Goal: Information Seeking & Learning: Learn about a topic

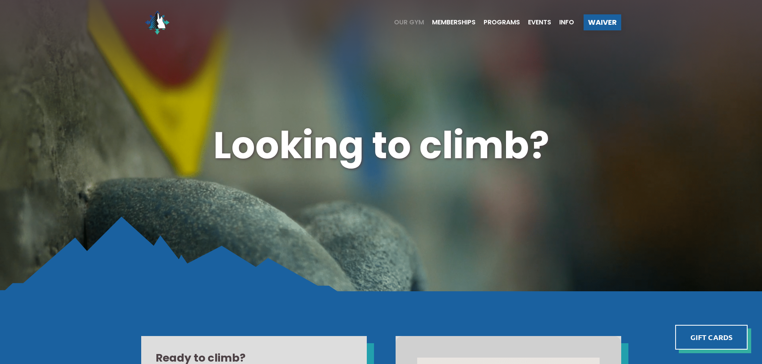
click at [407, 22] on span "Our Gym" at bounding box center [409, 22] width 30 height 6
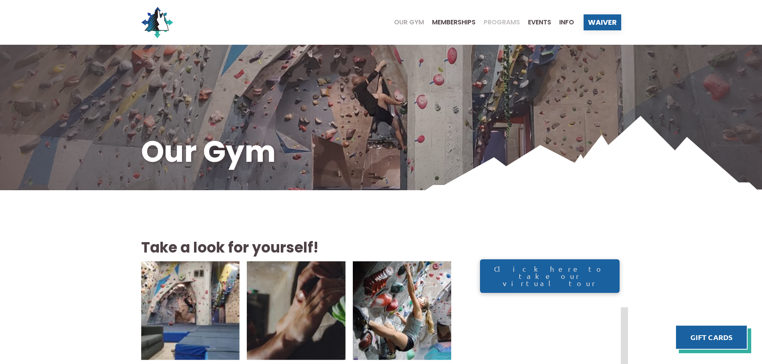
click at [502, 24] on span "Programs" at bounding box center [501, 22] width 36 height 6
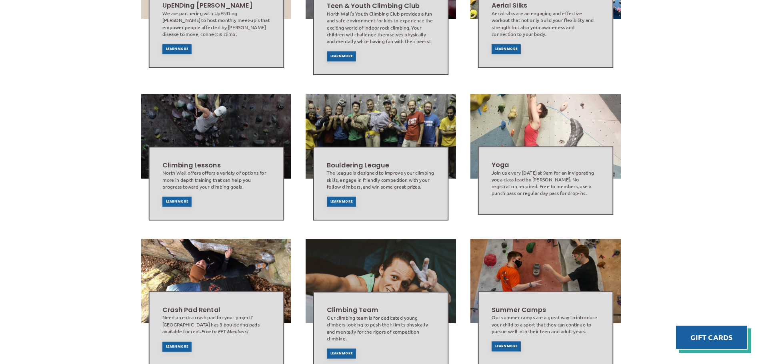
scroll to position [200, 0]
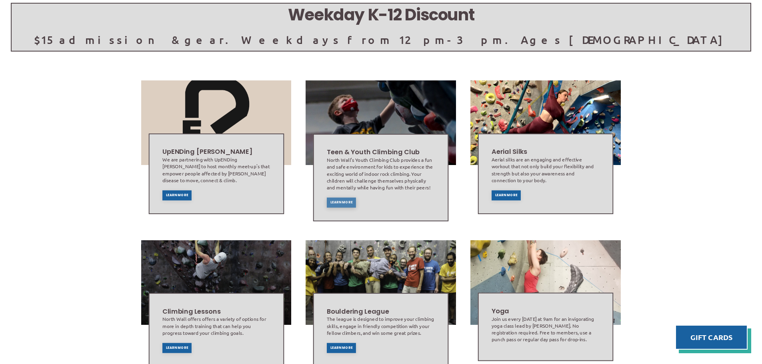
click at [339, 202] on span "Learn More" at bounding box center [341, 202] width 22 height 3
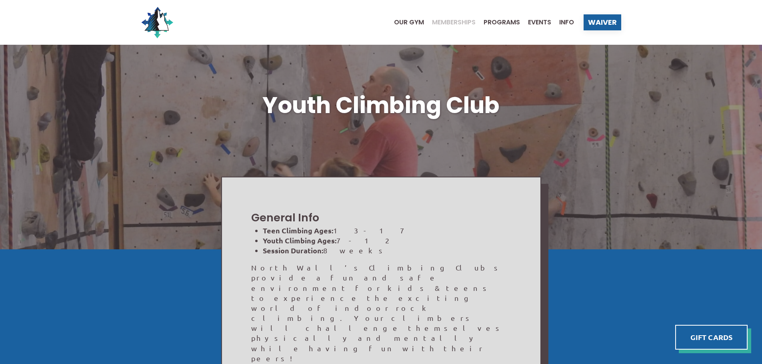
click at [464, 23] on span "Memberships" at bounding box center [454, 22] width 44 height 6
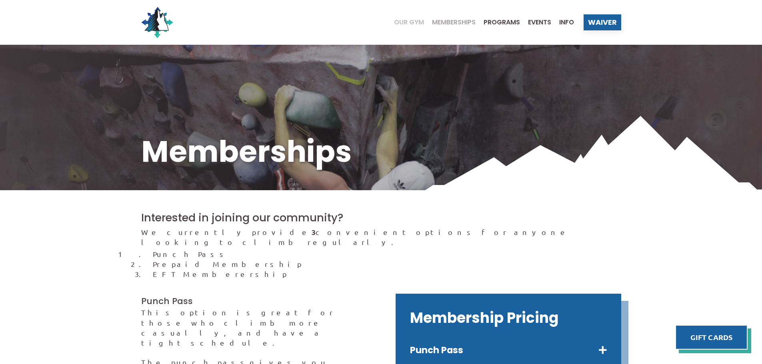
click at [400, 24] on span "Our Gym" at bounding box center [409, 22] width 30 height 6
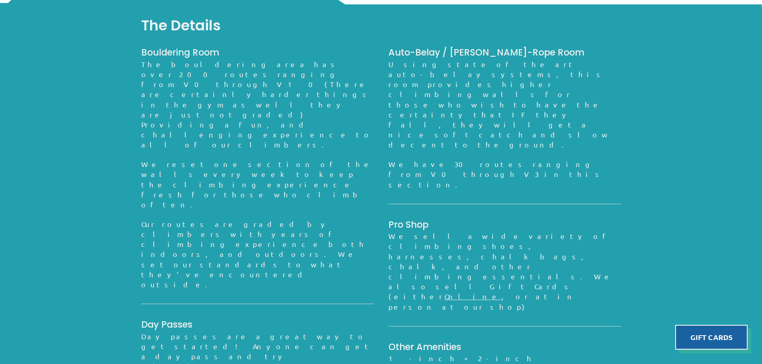
scroll to position [716, 0]
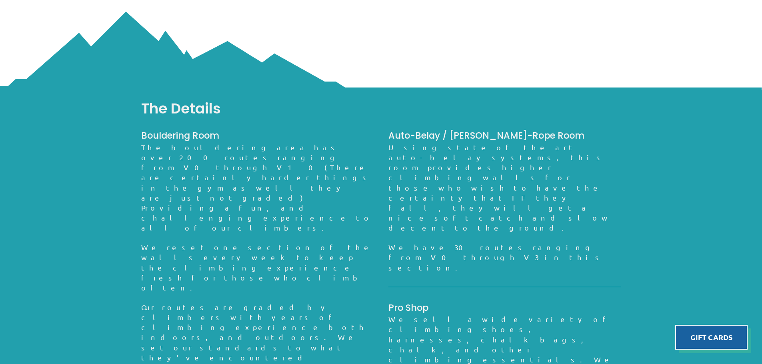
scroll to position [556, 0]
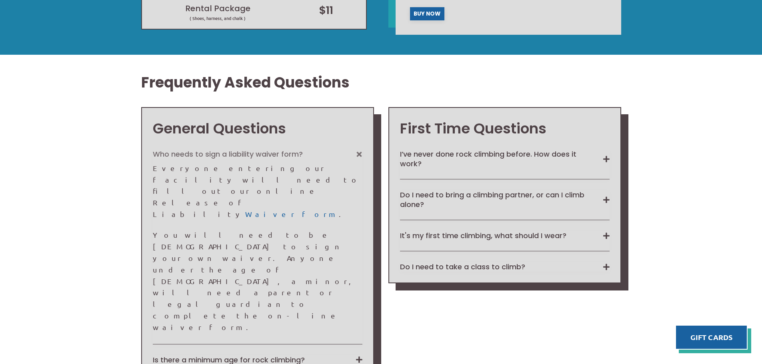
scroll to position [560, 0]
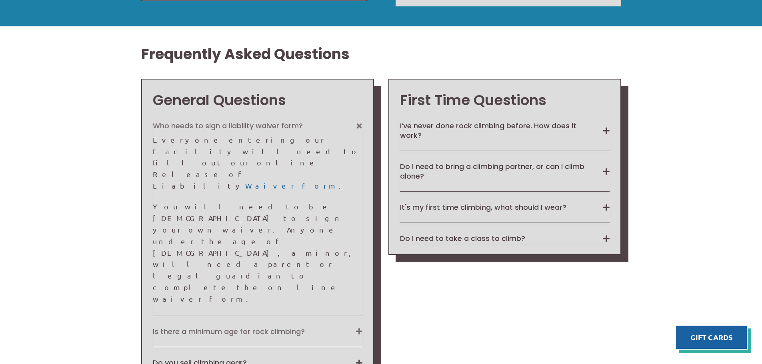
click at [302, 327] on button "Is there a minimum age for rock climbing?" at bounding box center [257, 331] width 209 height 9
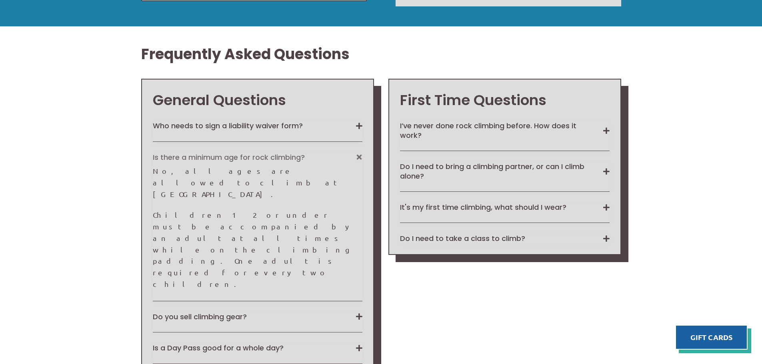
click at [345, 154] on button "Is there a minimum age for rock climbing?" at bounding box center [257, 157] width 209 height 9
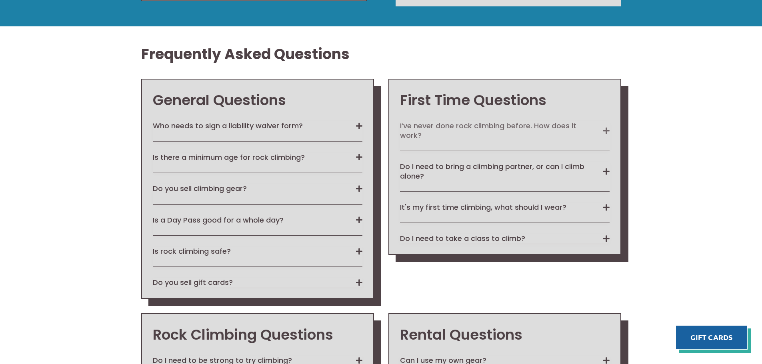
click at [590, 130] on button "I’ve never done rock climbing before. How does it work?" at bounding box center [504, 130] width 209 height 19
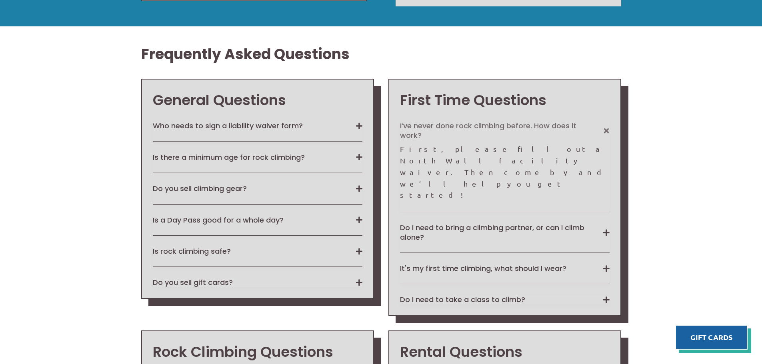
click at [589, 129] on button "I’ve never done rock climbing before. How does it work?" at bounding box center [504, 130] width 209 height 19
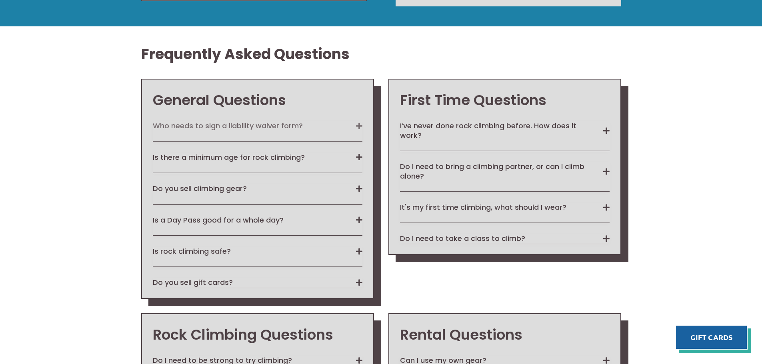
click at [241, 127] on button "Who needs to sign a liability waiver form?" at bounding box center [257, 125] width 209 height 9
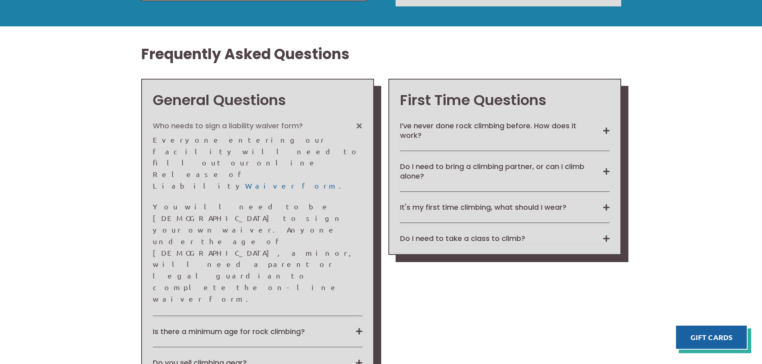
click at [241, 127] on button "Who needs to sign a liability waiver form?" at bounding box center [257, 125] width 209 height 9
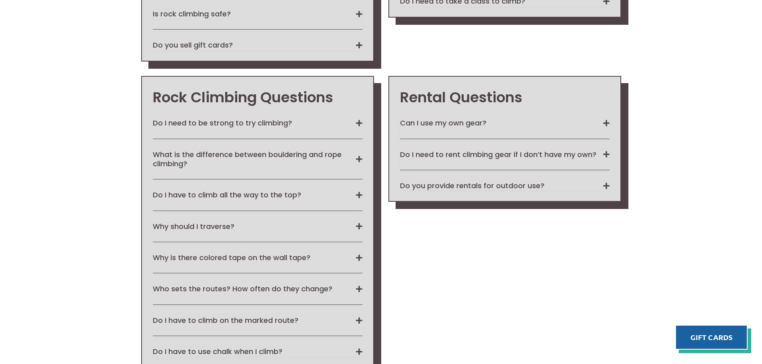
scroll to position [799, 0]
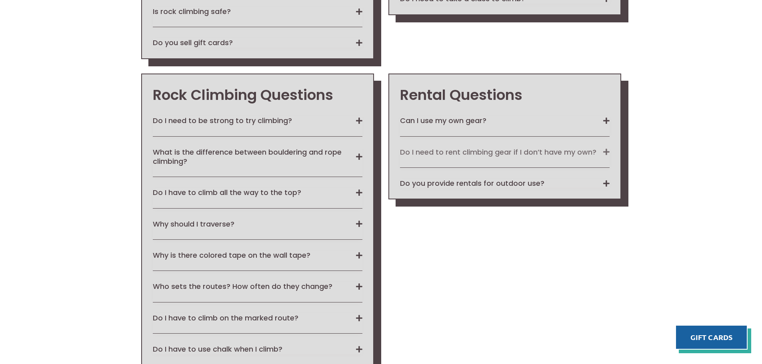
click at [572, 154] on button "Do I need to rent climbing gear if I don’t have my own?" at bounding box center [504, 152] width 209 height 9
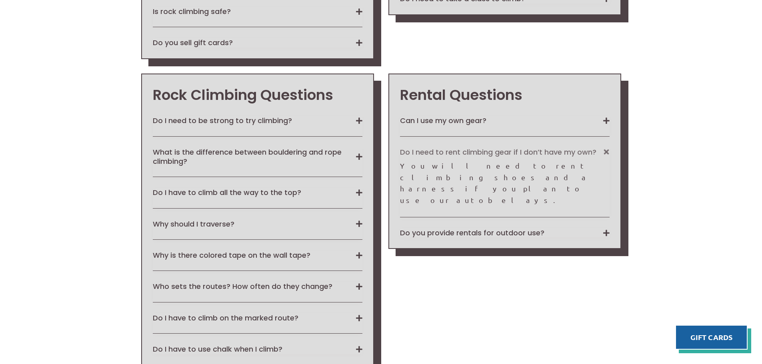
click at [569, 152] on button "Do I need to rent climbing gear if I don’t have my own?" at bounding box center [504, 152] width 209 height 9
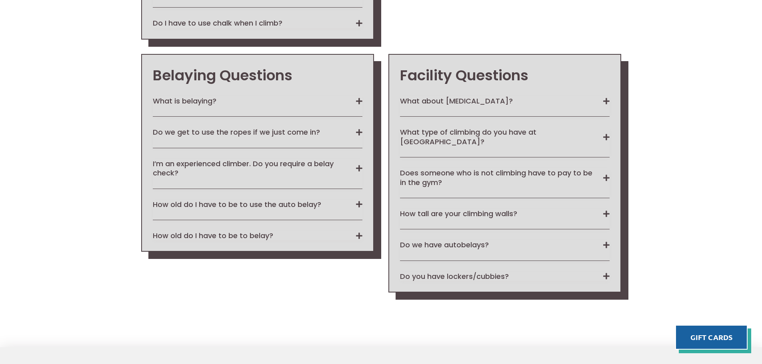
scroll to position [1159, 0]
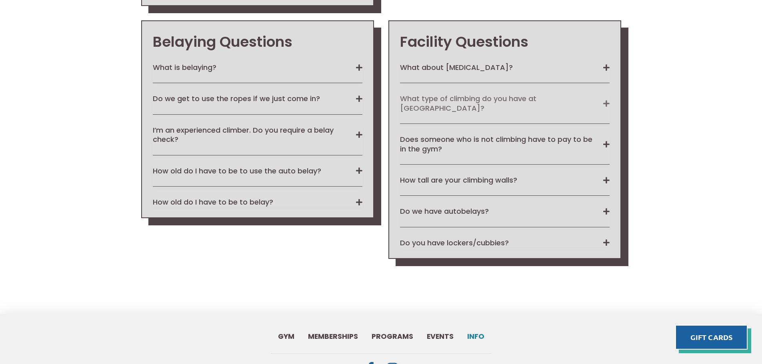
click at [584, 103] on button "What type of climbing do you have at [GEOGRAPHIC_DATA]?" at bounding box center [504, 103] width 209 height 19
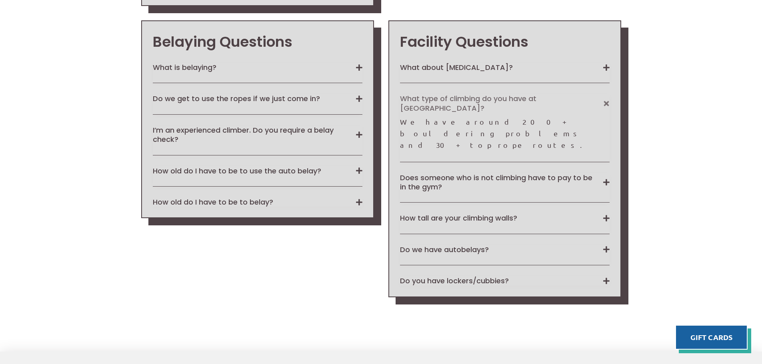
click at [576, 96] on button "What type of climbing do you have at [GEOGRAPHIC_DATA]?" at bounding box center [504, 103] width 209 height 19
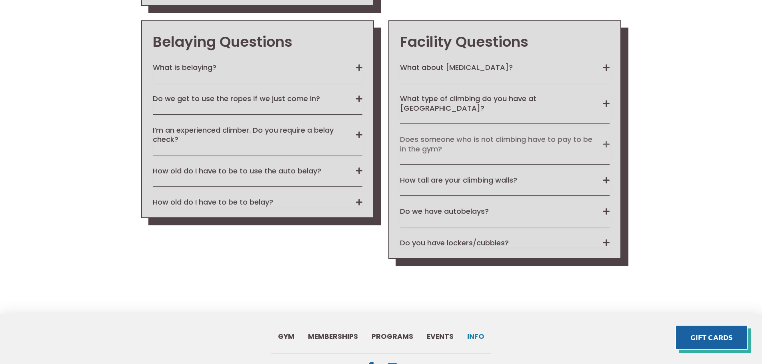
click at [582, 135] on button "Does someone who is not climbing have to pay to be in the gym?" at bounding box center [504, 144] width 209 height 19
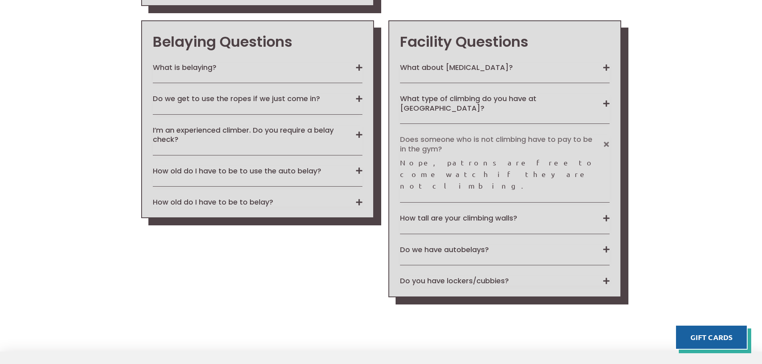
click at [582, 135] on button "Does someone who is not climbing have to pay to be in the gym?" at bounding box center [504, 144] width 209 height 19
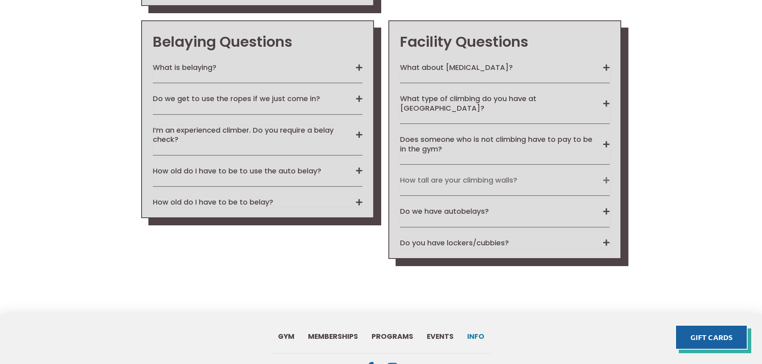
click at [516, 175] on button "How tall are your climbing walls?" at bounding box center [504, 179] width 209 height 9
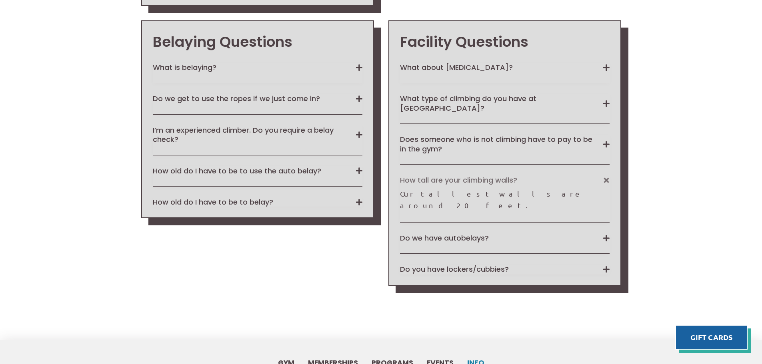
click at [518, 175] on button "How tall are your climbing walls?" at bounding box center [504, 179] width 209 height 9
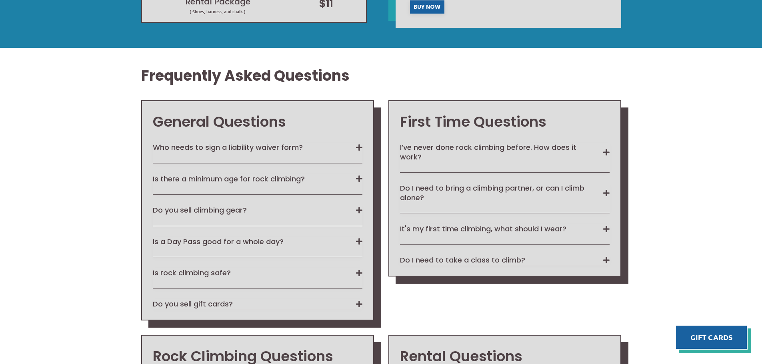
scroll to position [498, 0]
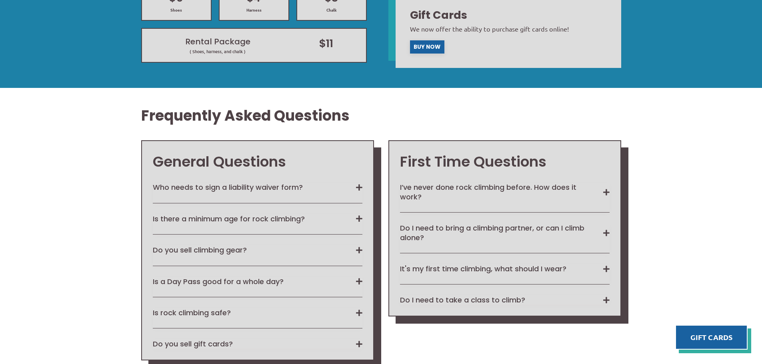
click at [256, 211] on div "Who needs to sign a liability waiver form? Everyone entering our facility will …" at bounding box center [257, 266] width 209 height 166
click at [258, 220] on button "Is there a minimum age for rock climbing?" at bounding box center [257, 218] width 209 height 9
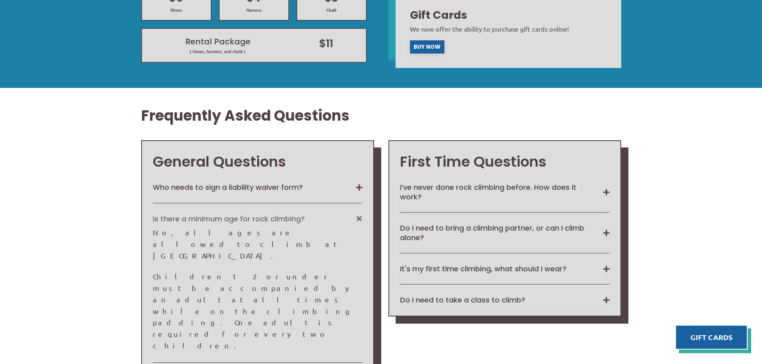
click at [350, 217] on button "Is there a minimum age for rock climbing?" at bounding box center [257, 218] width 209 height 9
